Goal: Transaction & Acquisition: Purchase product/service

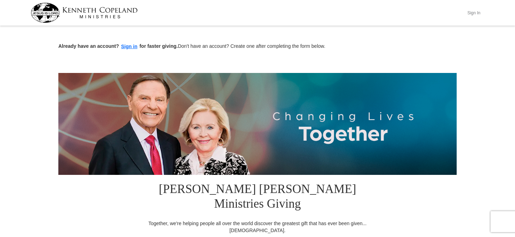
click at [472, 13] on button "Sign In" at bounding box center [473, 12] width 21 height 11
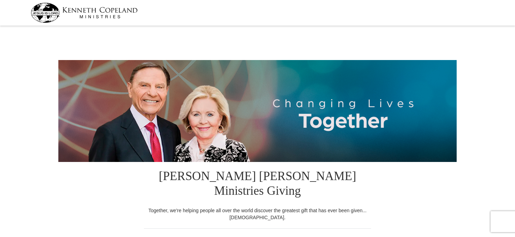
select select "ID"
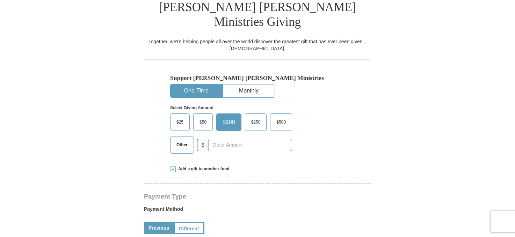
scroll to position [173, 0]
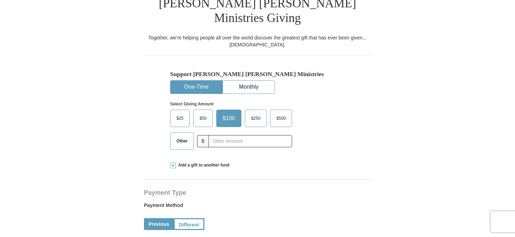
click at [181, 136] on span "Other" at bounding box center [182, 141] width 18 height 10
click at [0, 0] on input "Other" at bounding box center [0, 0] width 0 height 0
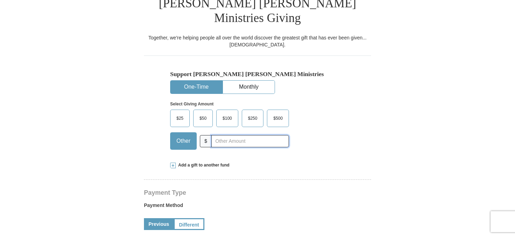
type input "580"
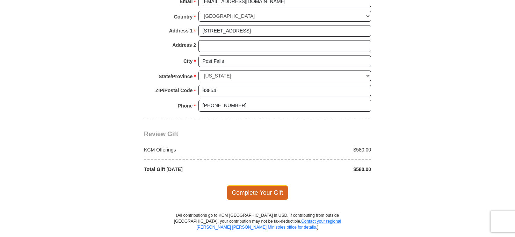
scroll to position [558, 0]
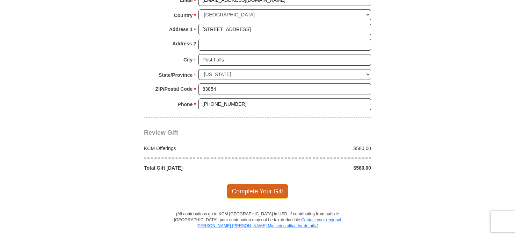
click at [257, 184] on span "Complete Your Gift" at bounding box center [258, 191] width 62 height 15
